Goal: Transaction & Acquisition: Purchase product/service

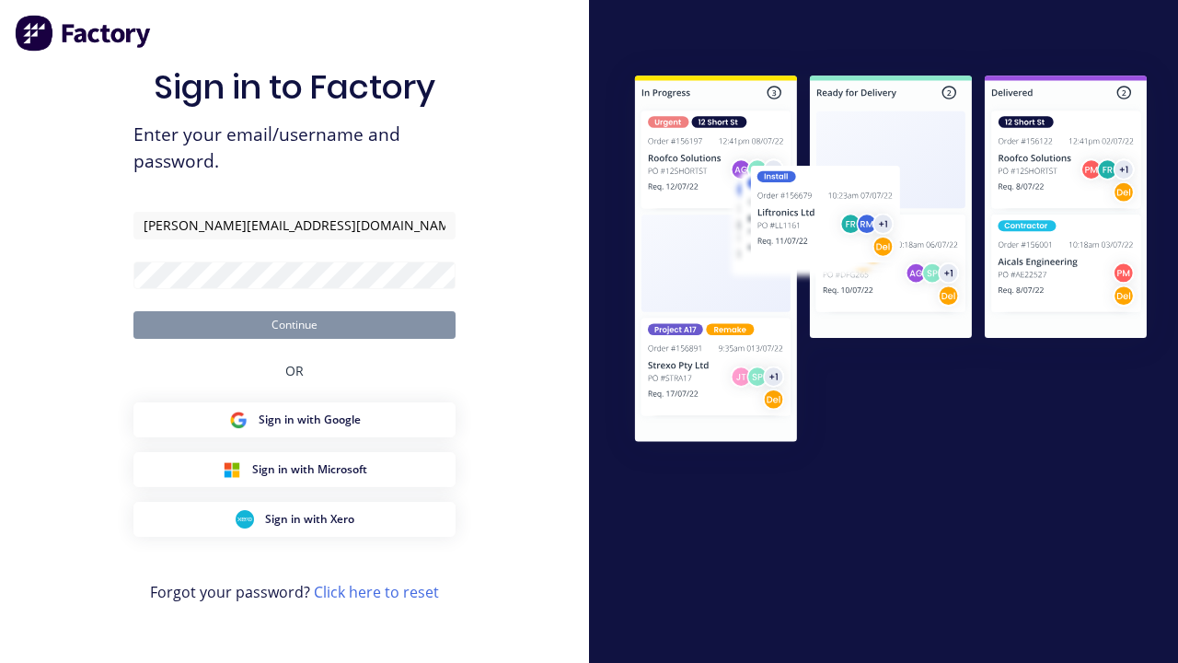
type input "[PERSON_NAME][EMAIL_ADDRESS][DOMAIN_NAME]"
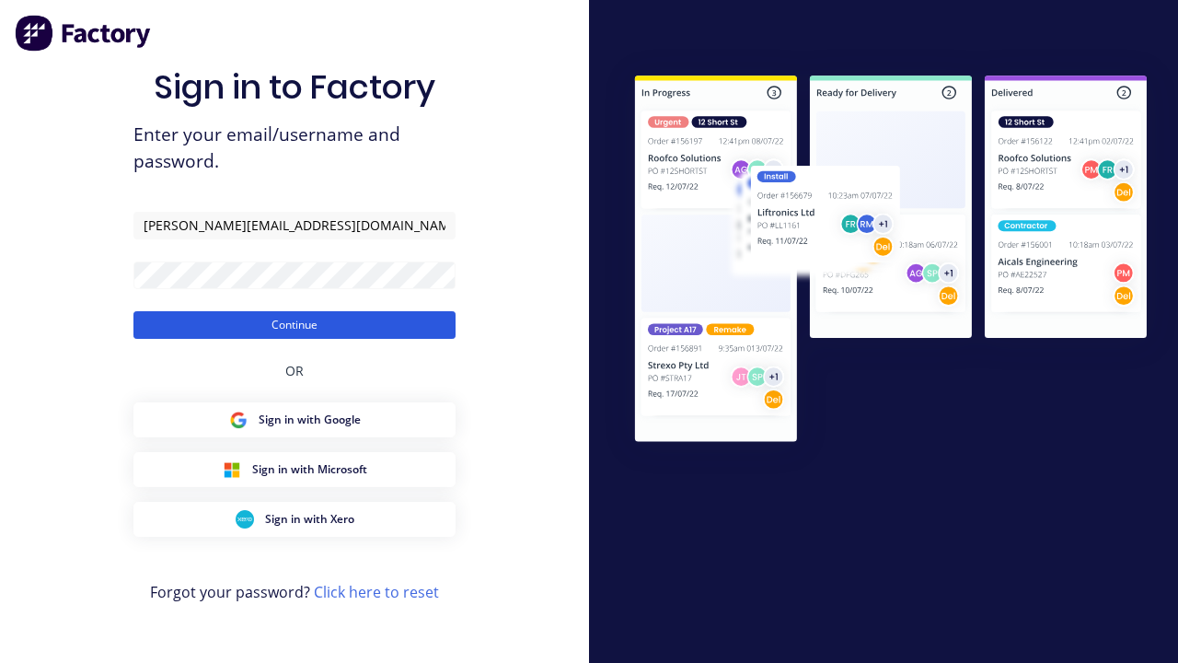
click at [295, 324] on button "Continue" at bounding box center [294, 325] width 322 height 28
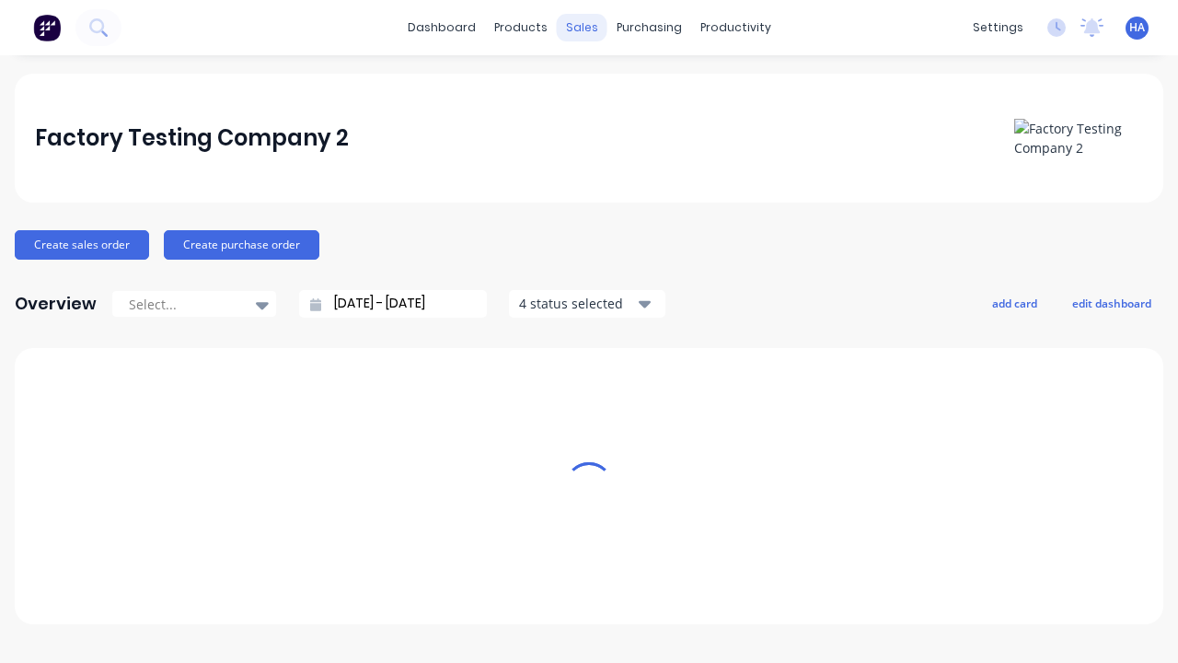
click at [582, 28] on div "sales" at bounding box center [582, 28] width 51 height 28
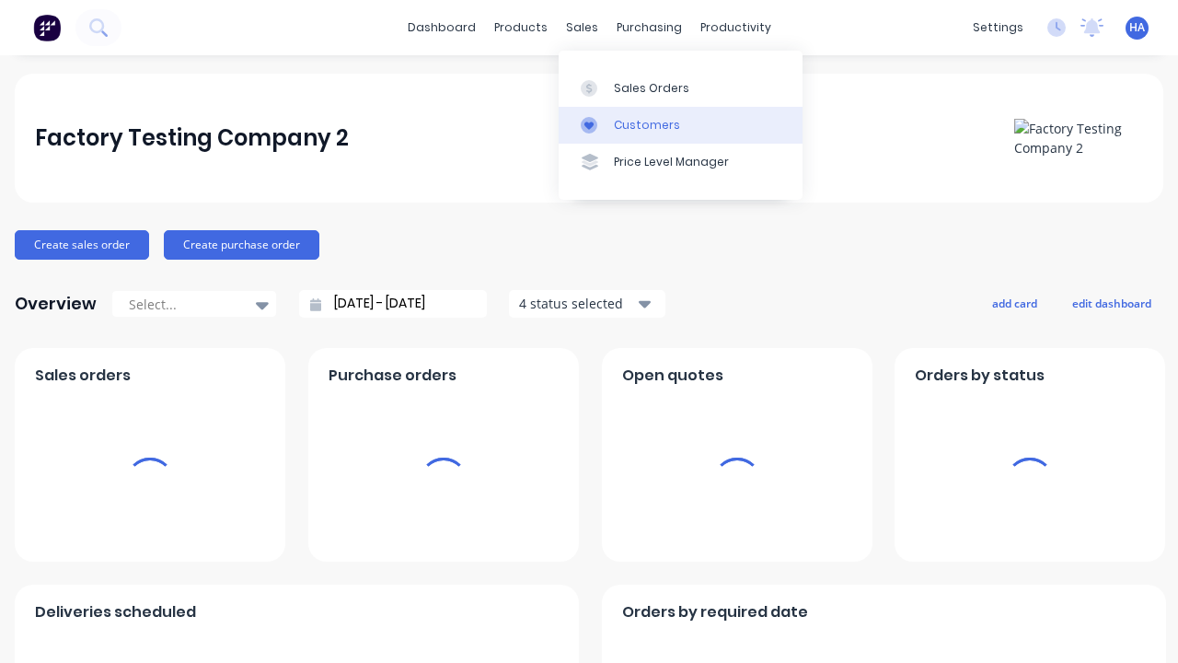
click at [680, 124] on link "Customers" at bounding box center [681, 125] width 244 height 37
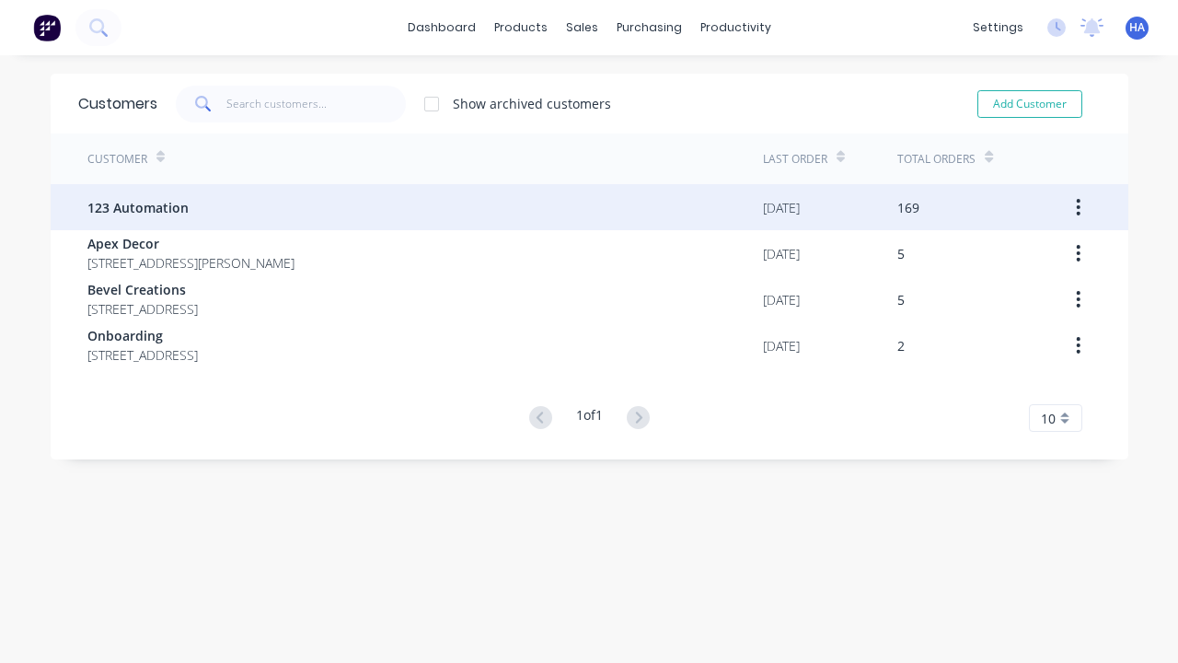
click at [136, 207] on span "123 Automation" at bounding box center [137, 207] width 101 height 19
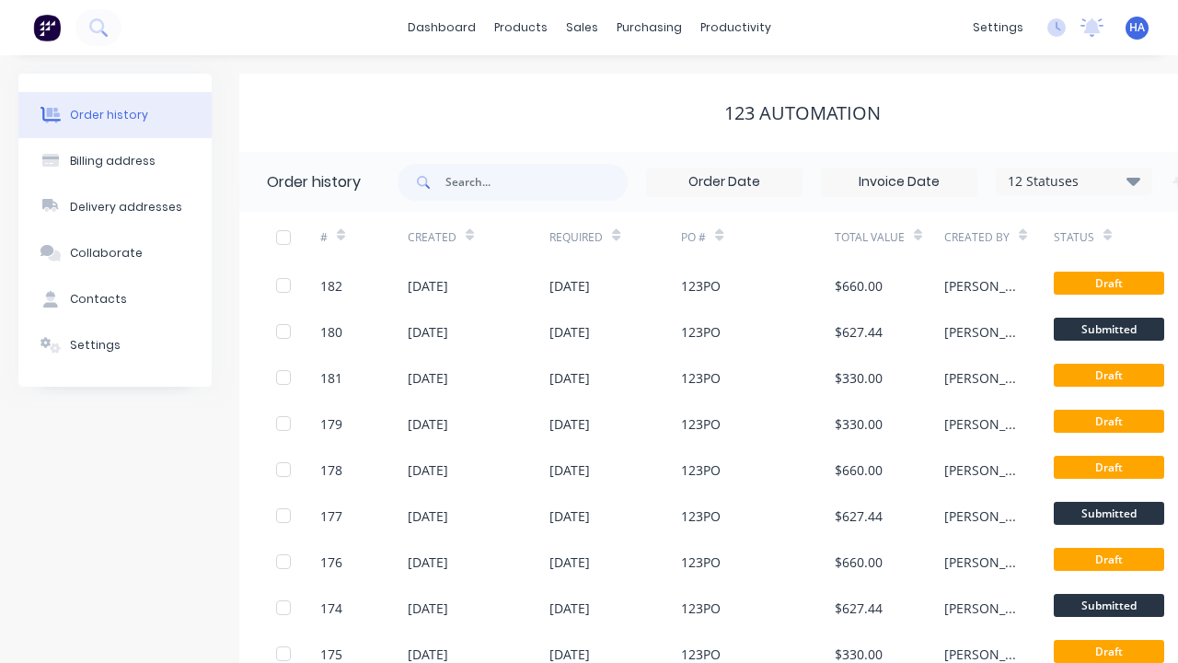
scroll to position [0, 188]
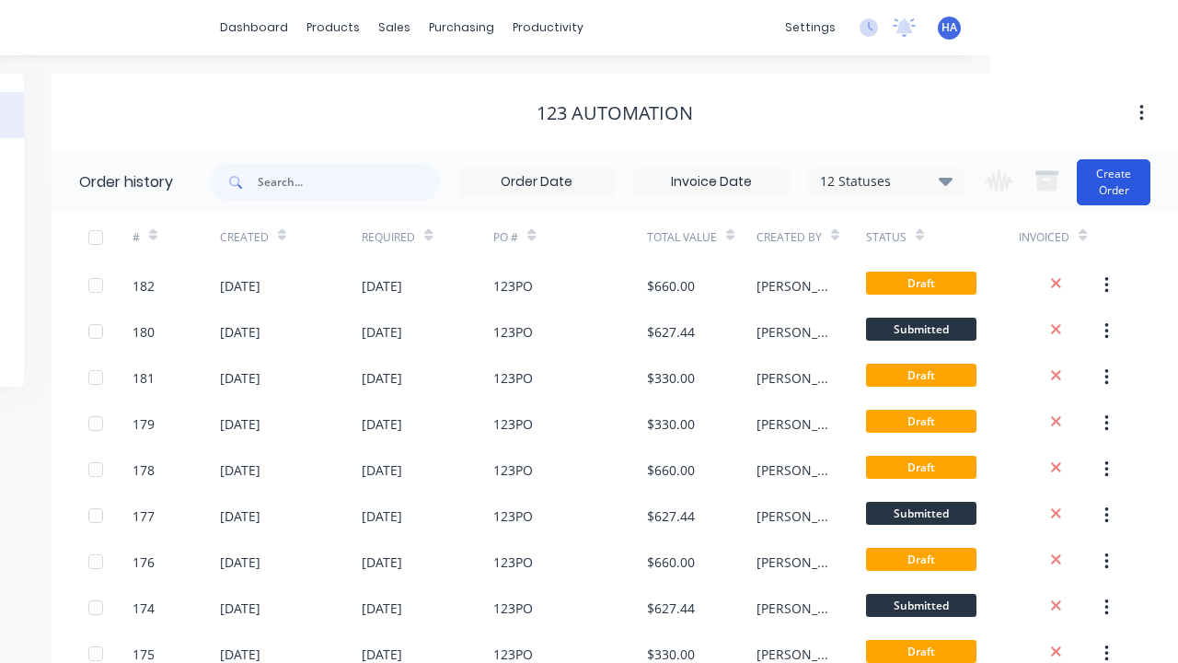
click at [1115, 181] on button "Create Order" at bounding box center [1114, 182] width 74 height 46
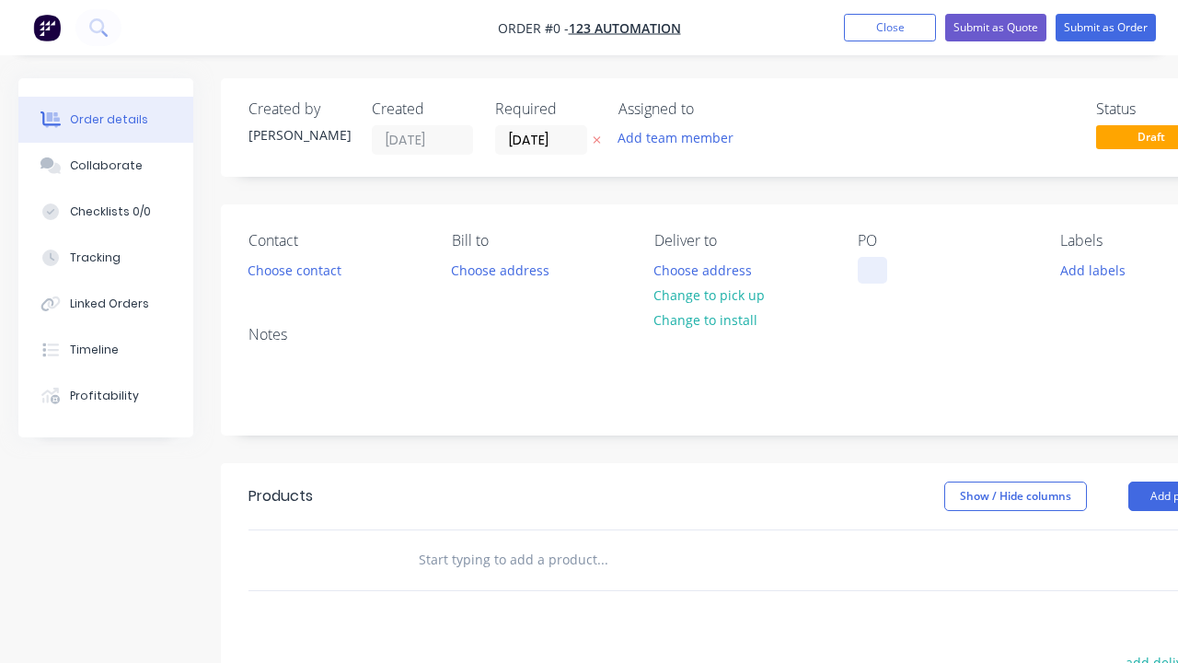
click at [872, 270] on div at bounding box center [872, 270] width 29 height 27
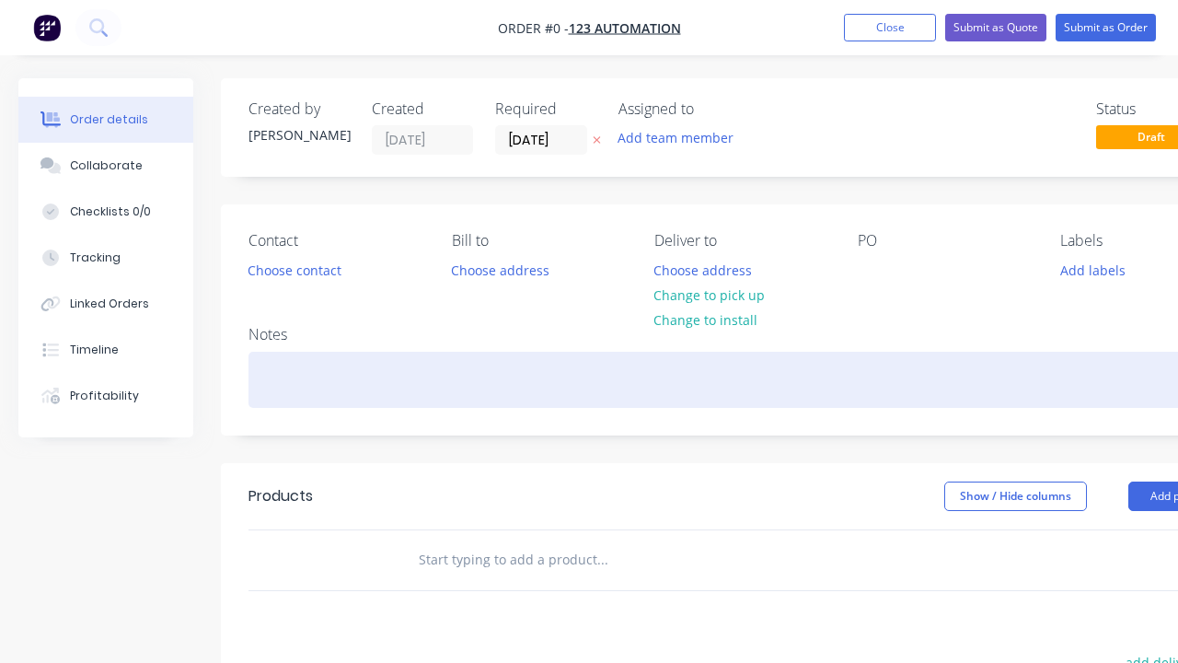
click at [685, 379] on div "Order details Collaborate Checklists 0/0 Tracking Linked Orders Timeline Profit…" at bounding box center [640, 569] width 1280 height 982
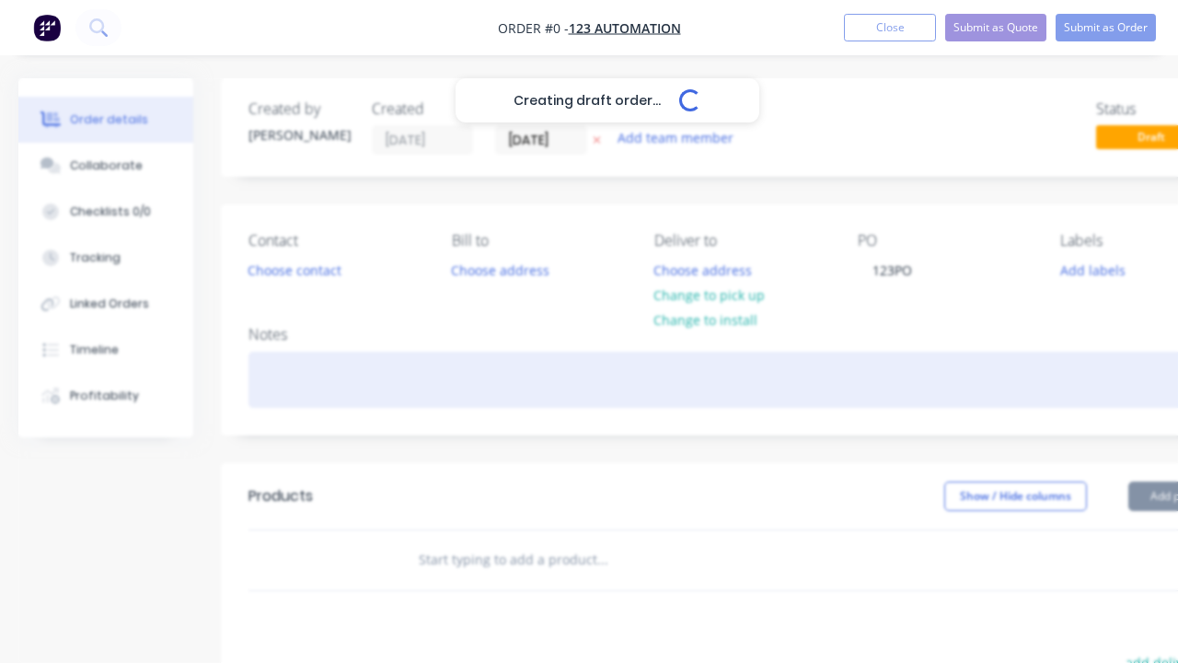
scroll to position [0, 56]
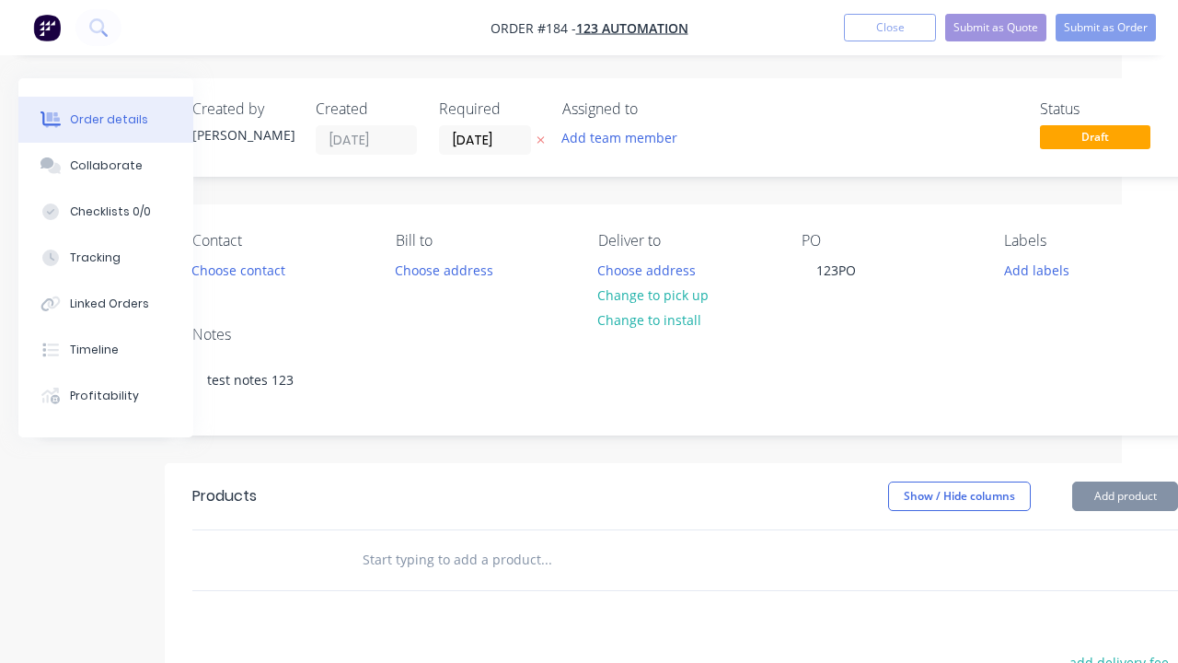
click at [1079, 481] on button "Add product" at bounding box center [1125, 495] width 106 height 29
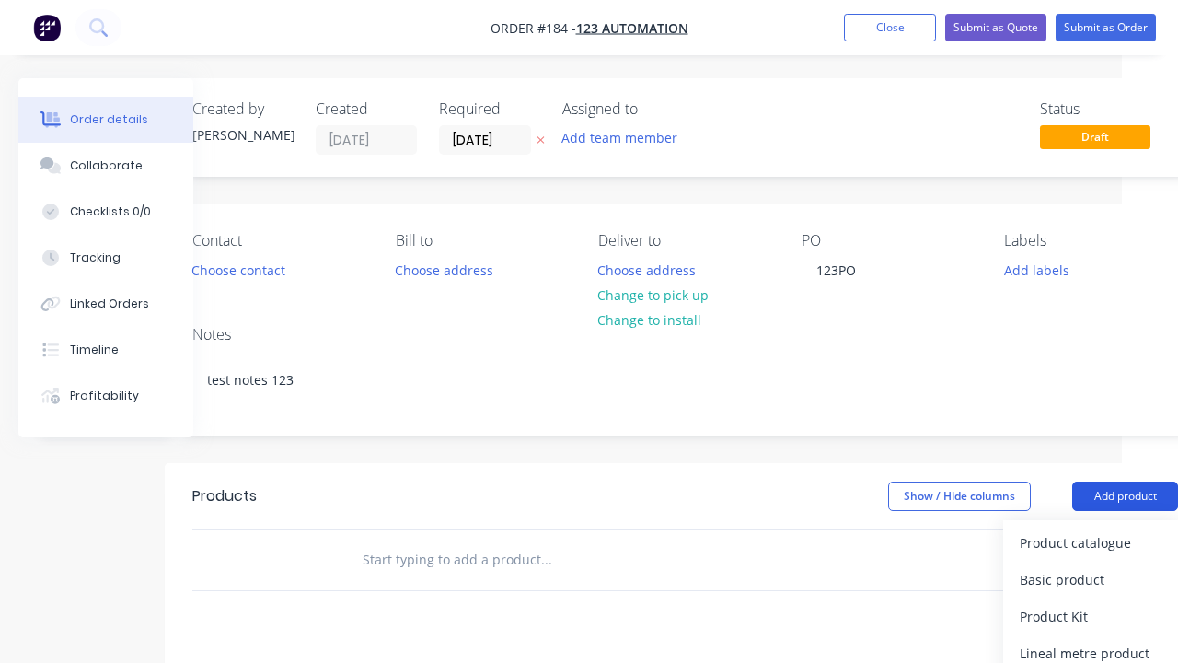
scroll to position [398, 102]
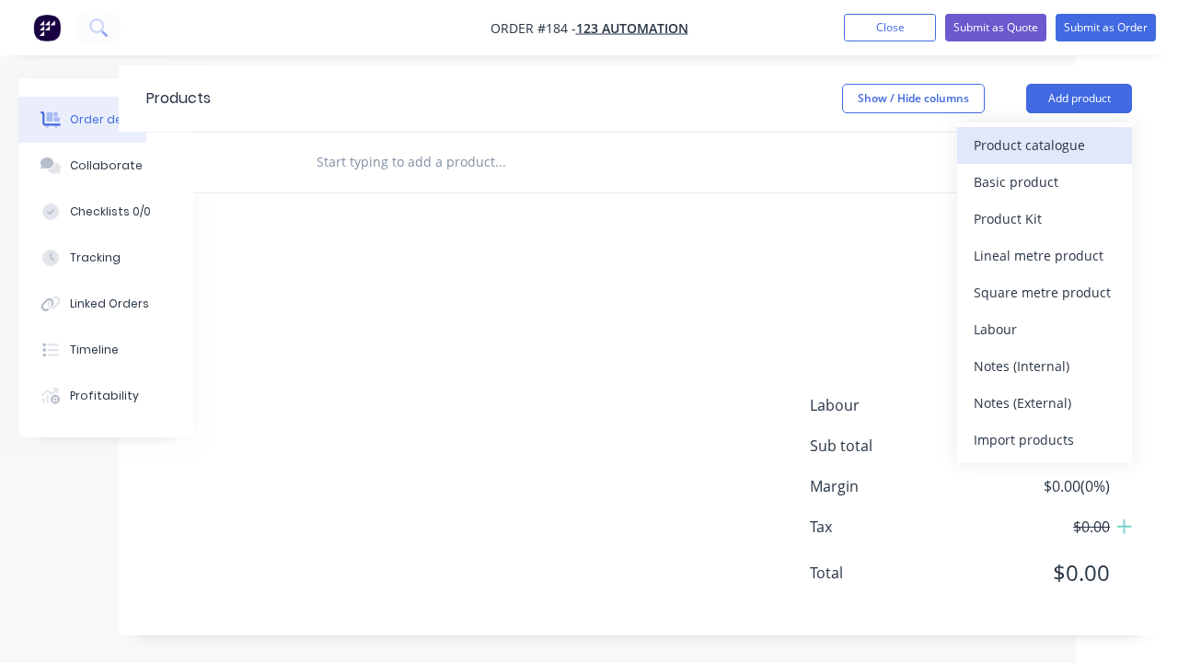
click at [1045, 145] on div "Product catalogue" at bounding box center [1045, 145] width 142 height 27
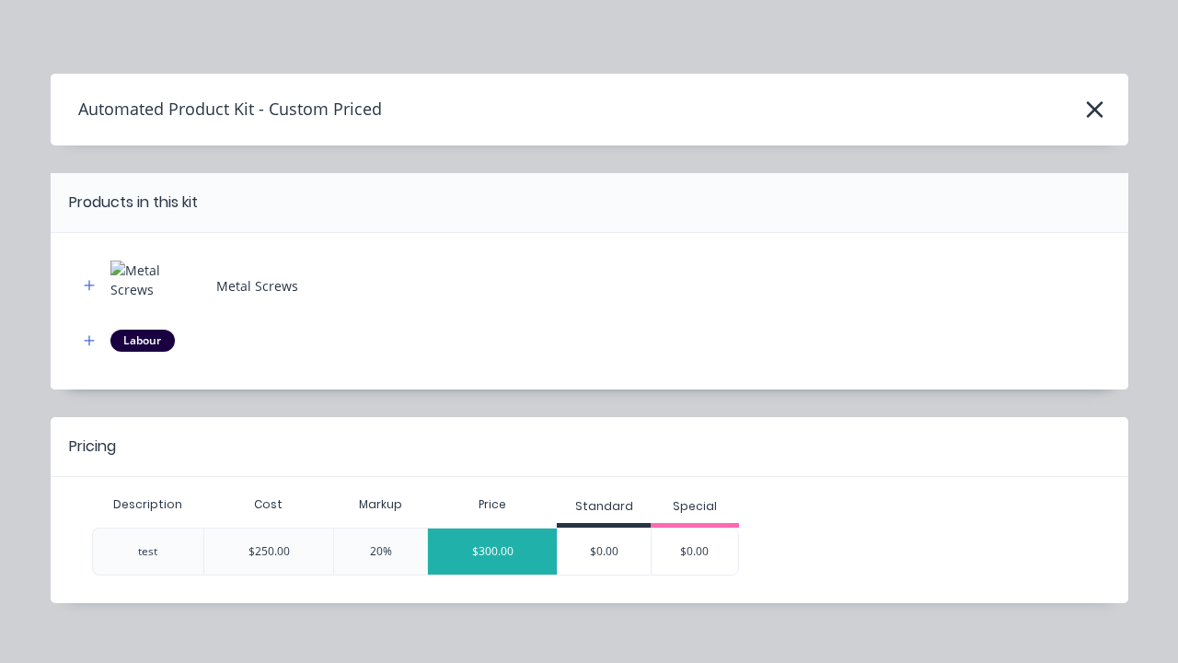
click at [492, 550] on div "$300.00" at bounding box center [492, 551] width 129 height 46
